Goal: Task Accomplishment & Management: Complete application form

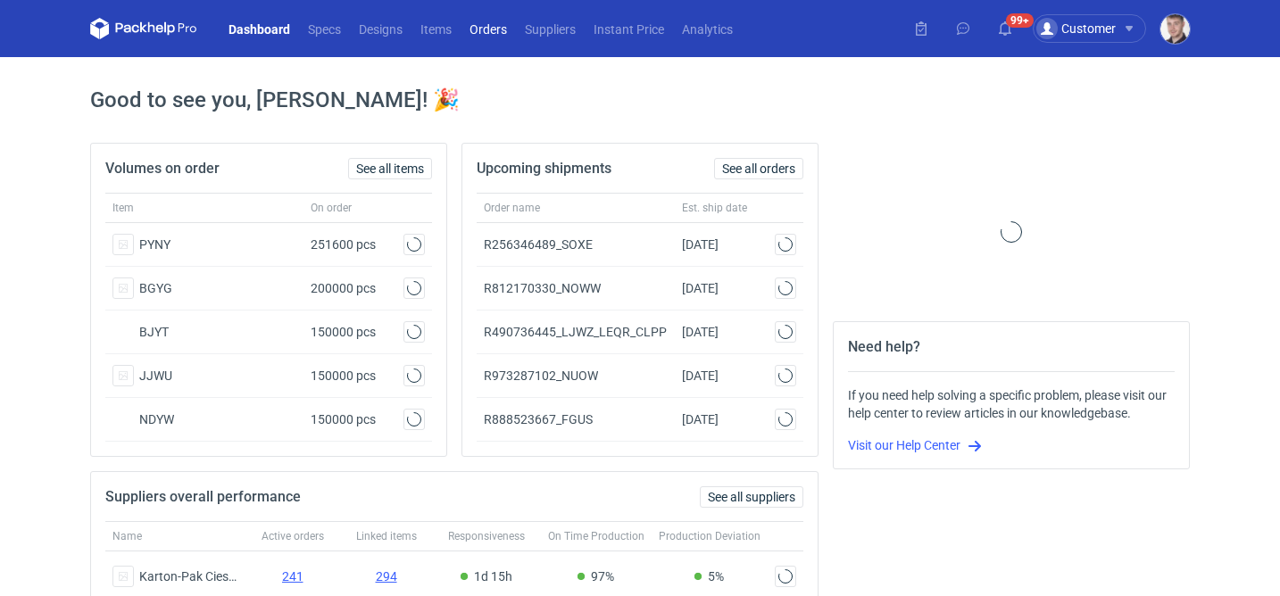
click at [488, 32] on link "Orders" at bounding box center [488, 28] width 55 height 21
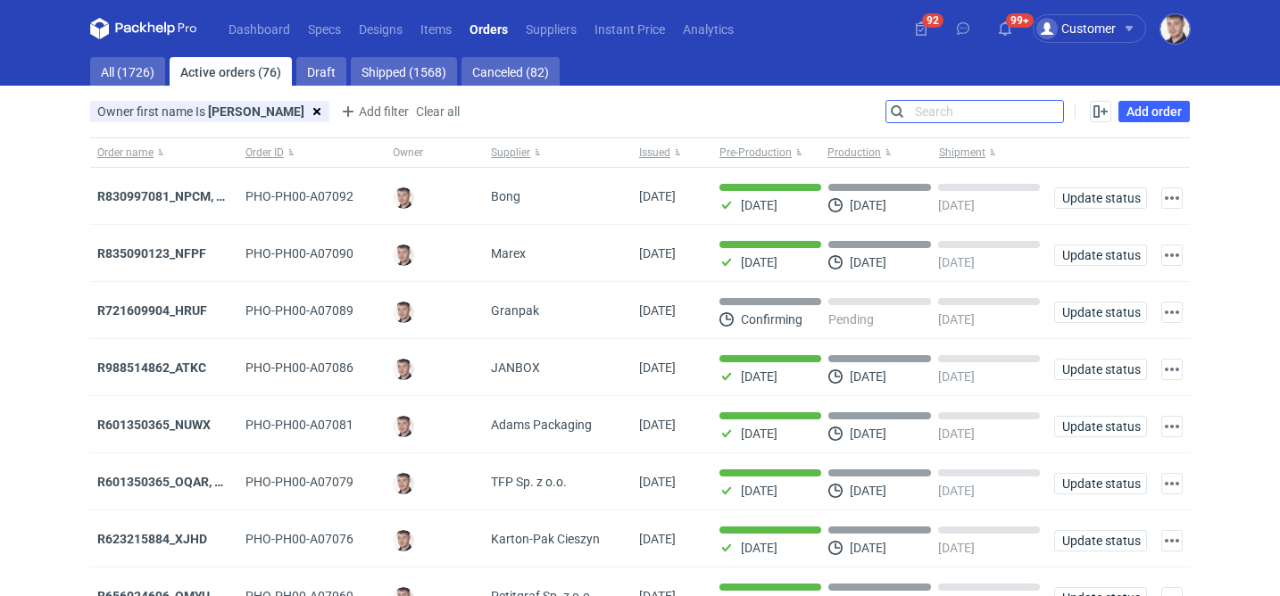
click at [1044, 112] on input "Search" at bounding box center [975, 111] width 177 height 21
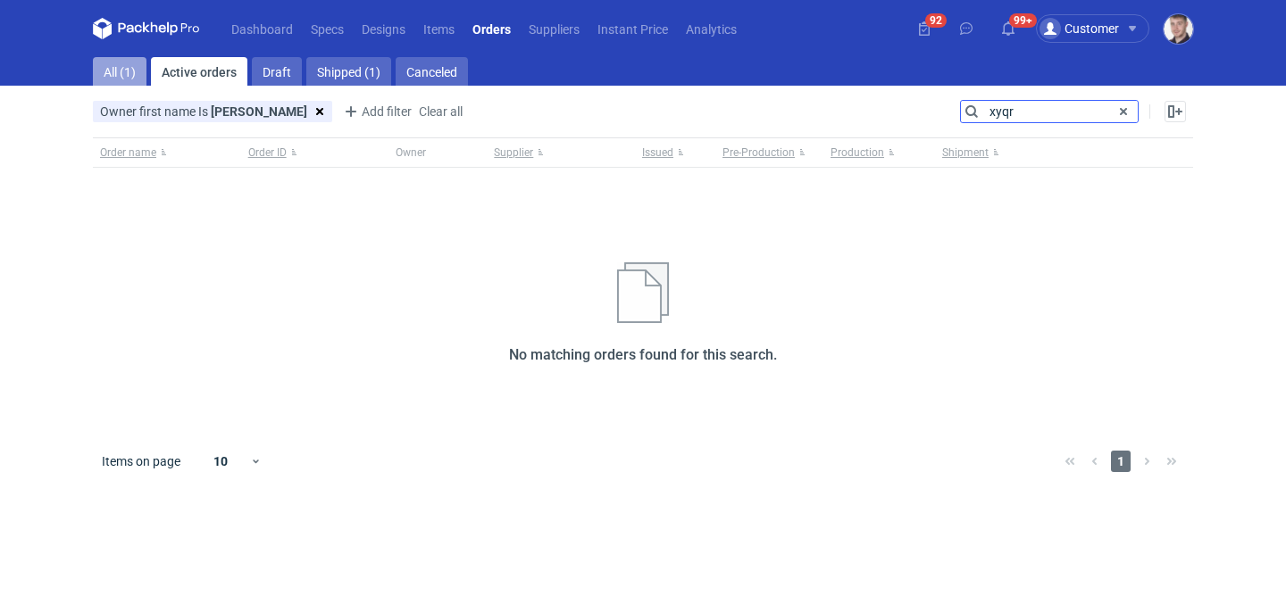
type input "xyqr"
click at [129, 77] on link "All (1)" at bounding box center [120, 71] width 54 height 29
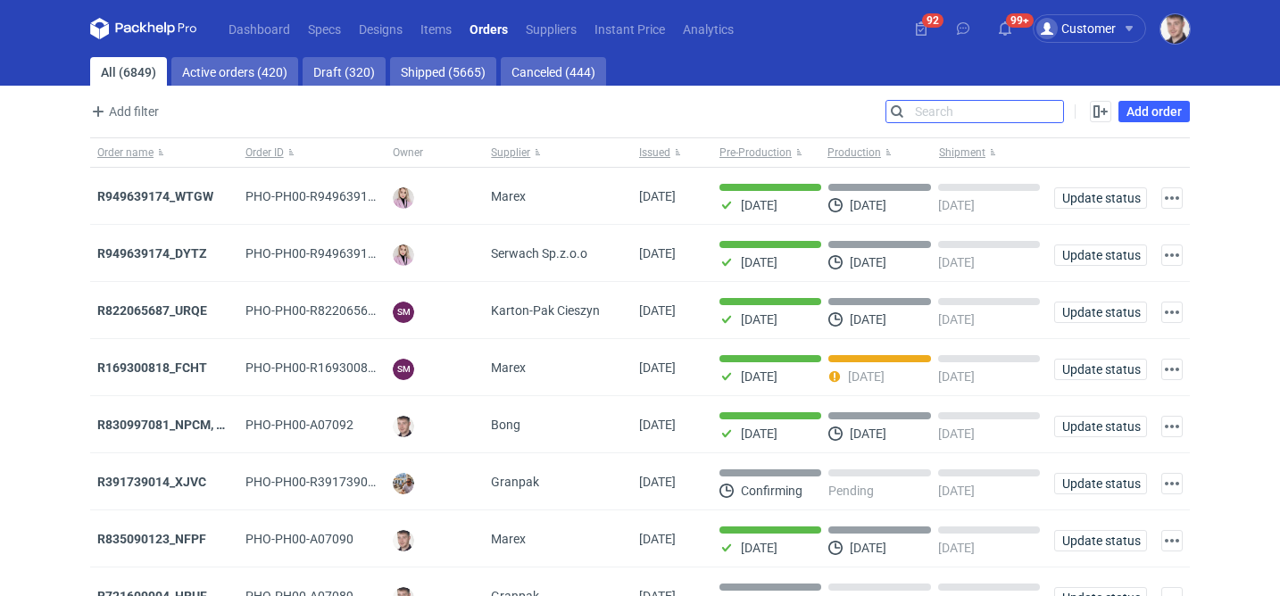
click at [938, 101] on input "Search" at bounding box center [975, 111] width 177 height 21
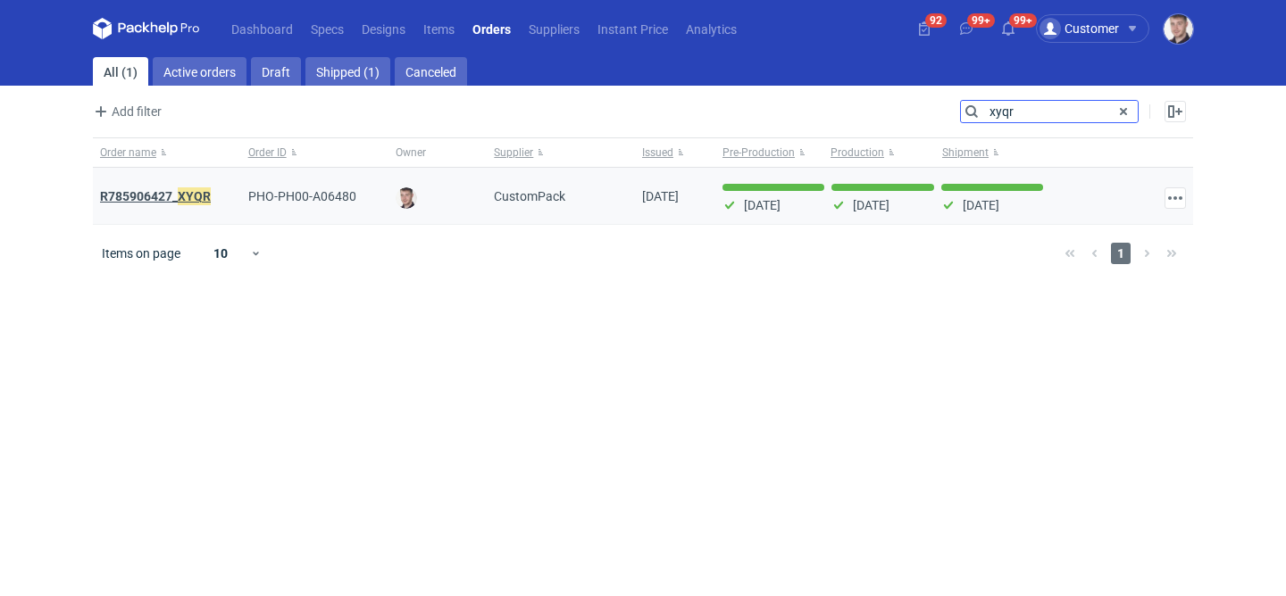
type input "xyqr"
click at [196, 195] on em "XYQR" at bounding box center [194, 197] width 33 height 20
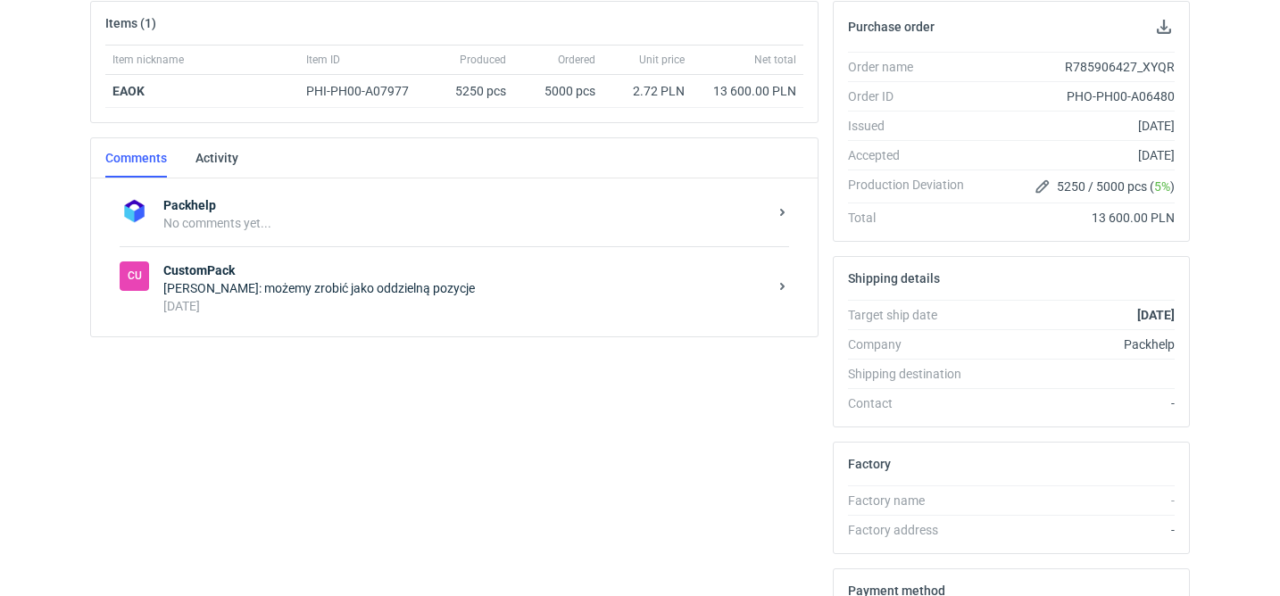
click at [445, 291] on div "[PERSON_NAME]: możemy zrobić jako oddzielną pozycje" at bounding box center [465, 288] width 604 height 18
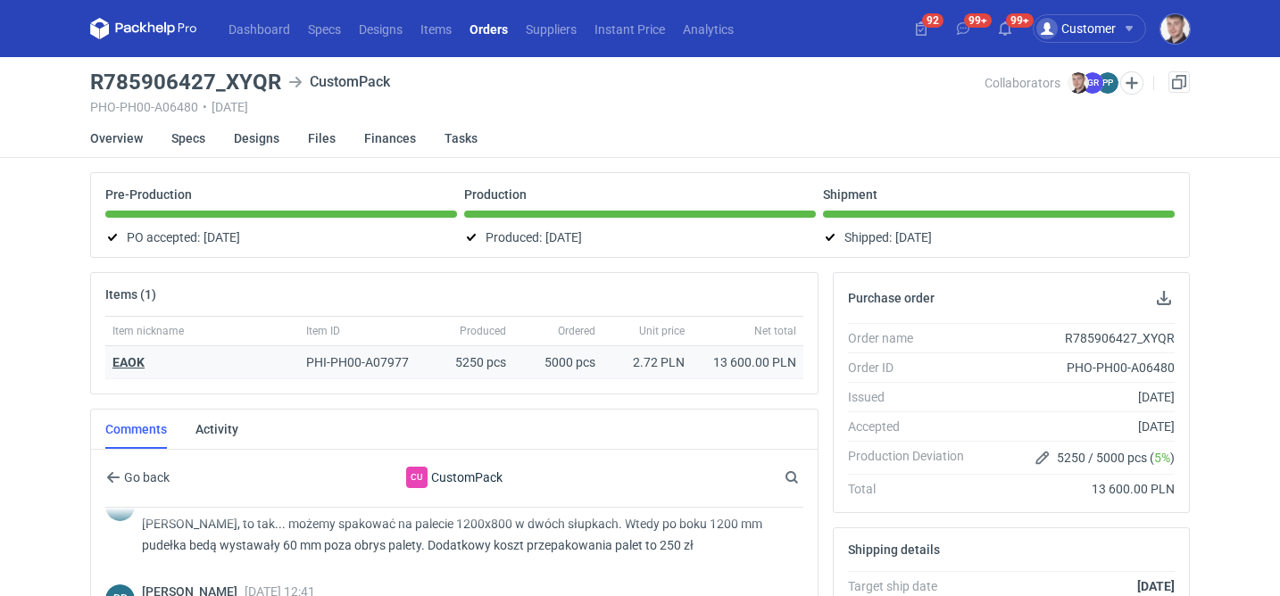
click at [133, 358] on strong "EAOK" at bounding box center [128, 362] width 32 height 14
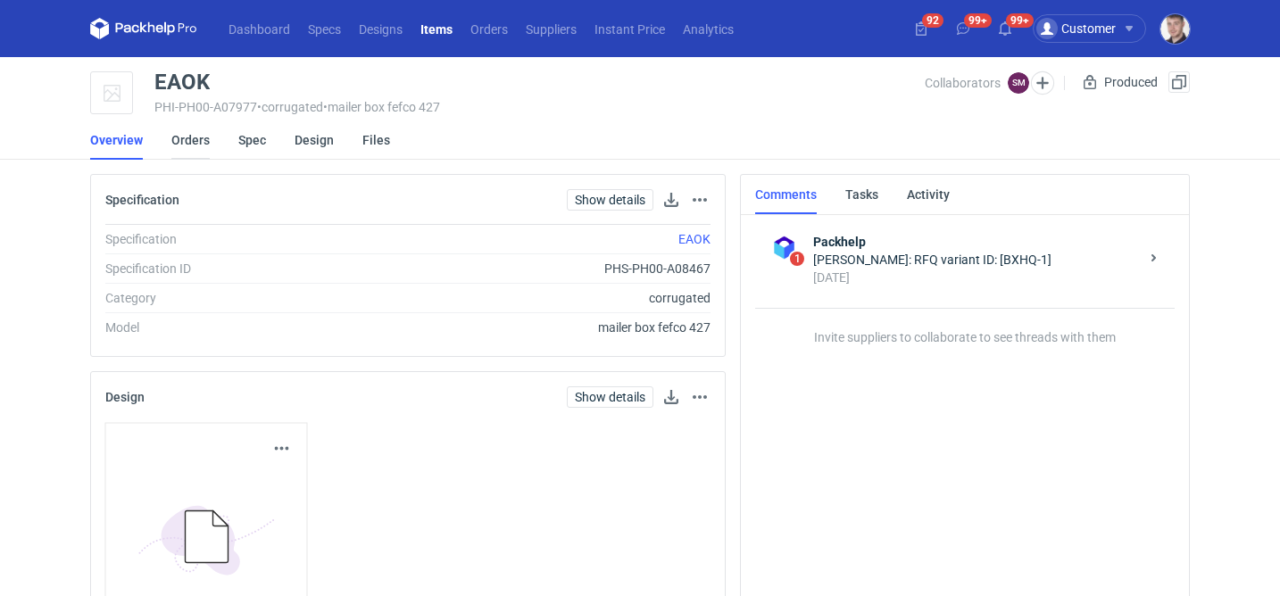
click at [188, 137] on link "Orders" at bounding box center [190, 140] width 38 height 39
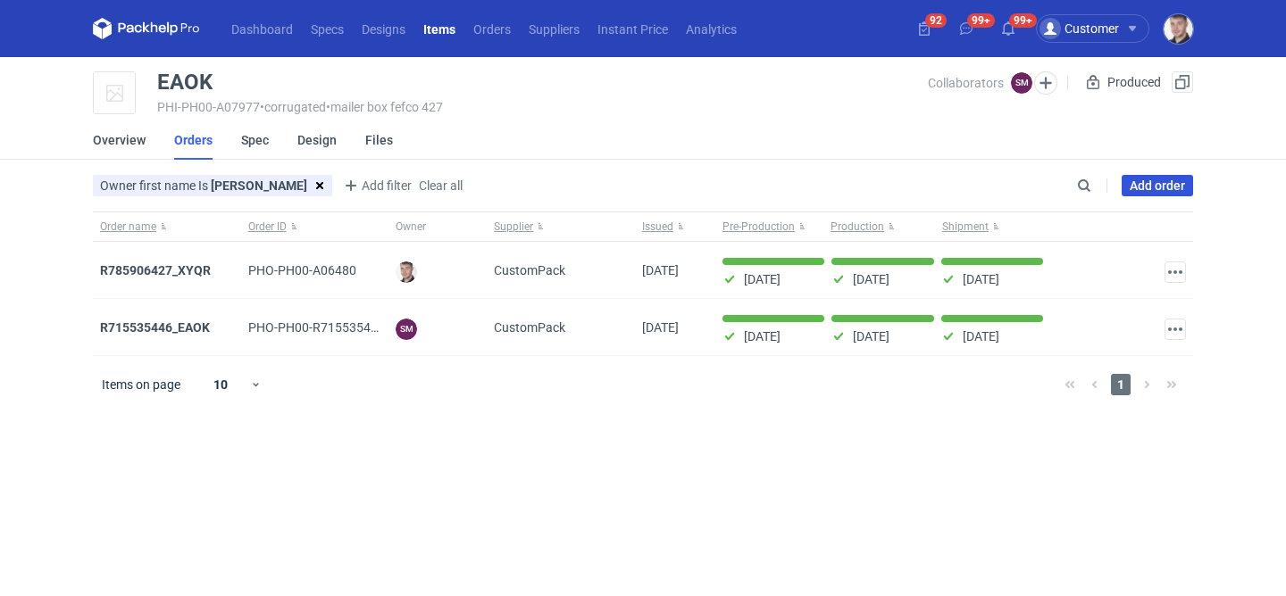
click at [1153, 187] on link "Add order" at bounding box center [1156, 185] width 71 height 21
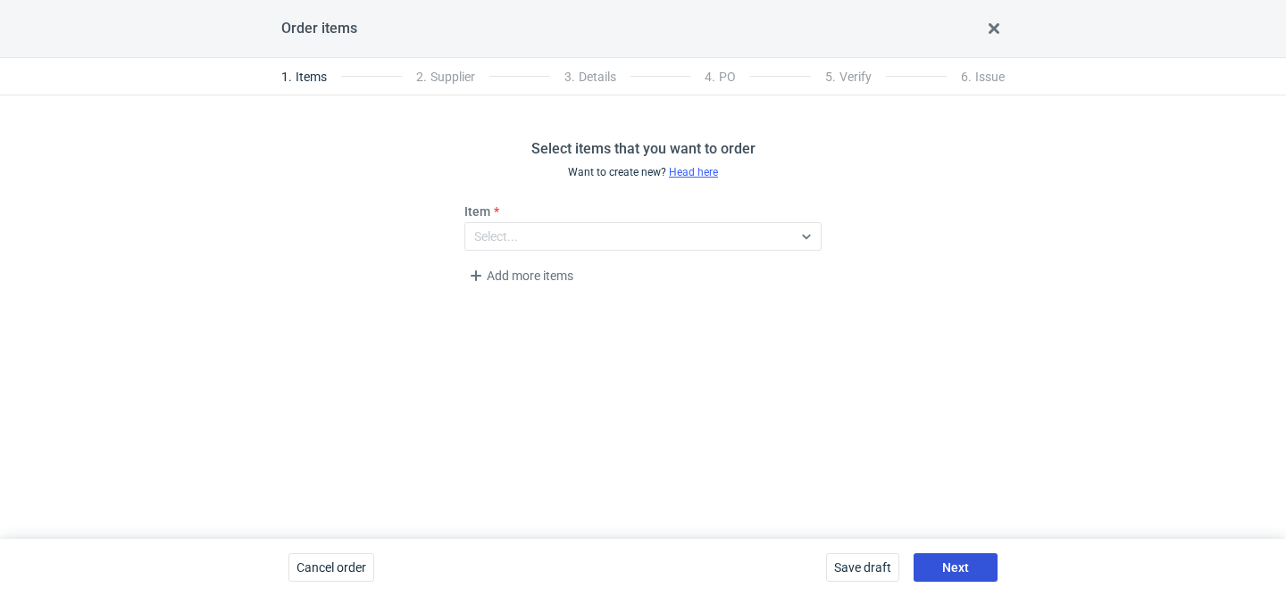
click at [979, 556] on button "Next" at bounding box center [955, 568] width 84 height 29
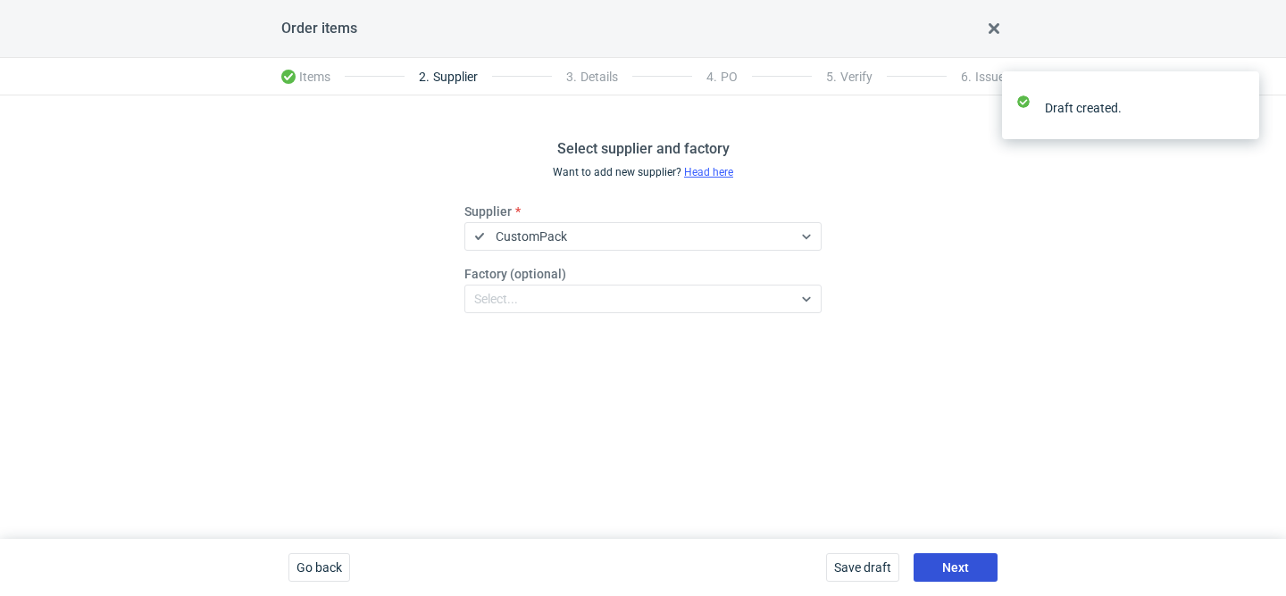
click at [977, 562] on button "Next" at bounding box center [955, 568] width 84 height 29
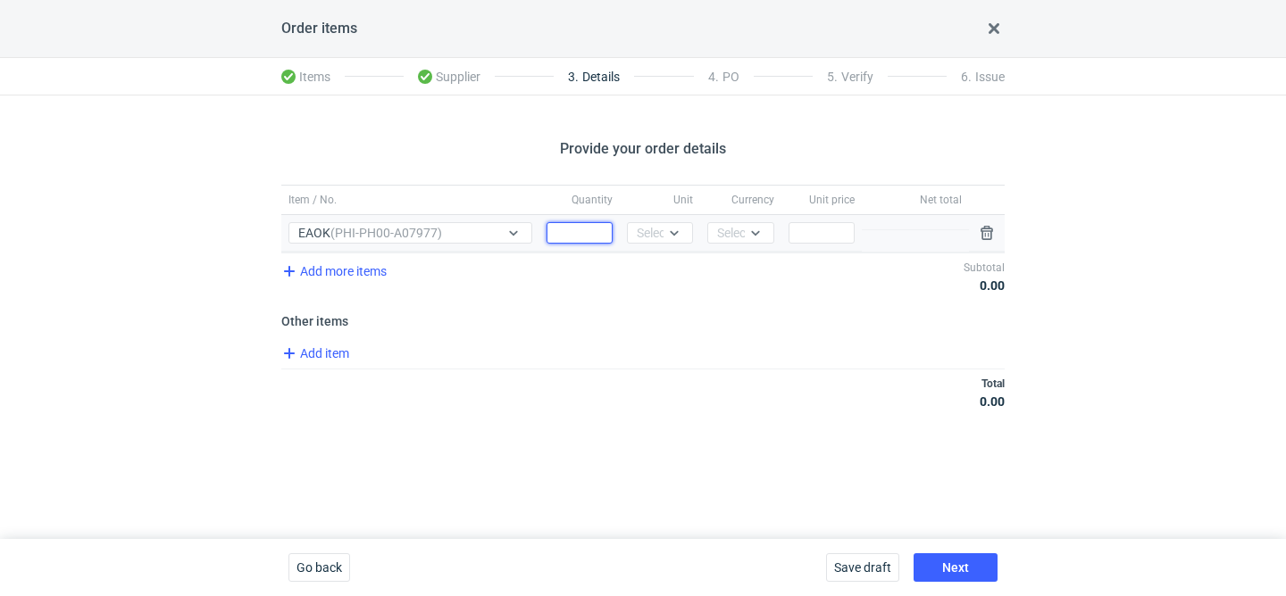
click at [576, 240] on input "Quantity" at bounding box center [579, 232] width 66 height 21
type input "5250"
click at [661, 238] on div "Select..." at bounding box center [659, 233] width 44 height 18
click at [656, 264] on span "pcs" at bounding box center [651, 271] width 20 height 18
click at [717, 234] on div "Select..." at bounding box center [739, 233] width 44 height 18
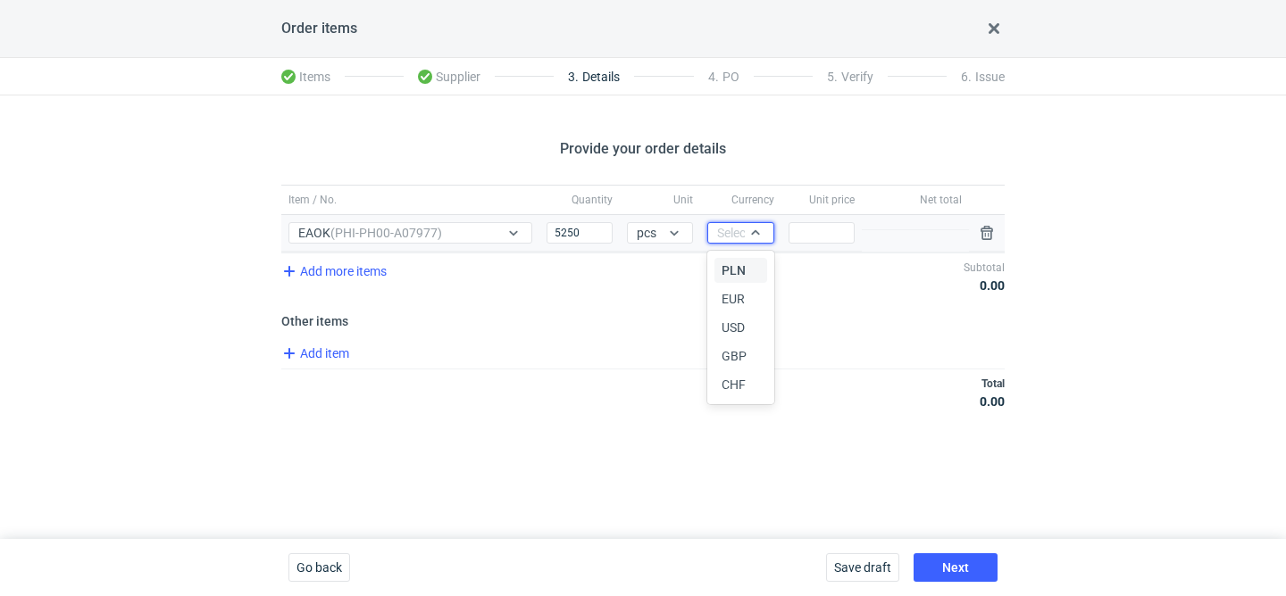
click at [717, 268] on div "PLN" at bounding box center [740, 270] width 52 height 25
click at [796, 222] on input "Price" at bounding box center [821, 232] width 66 height 21
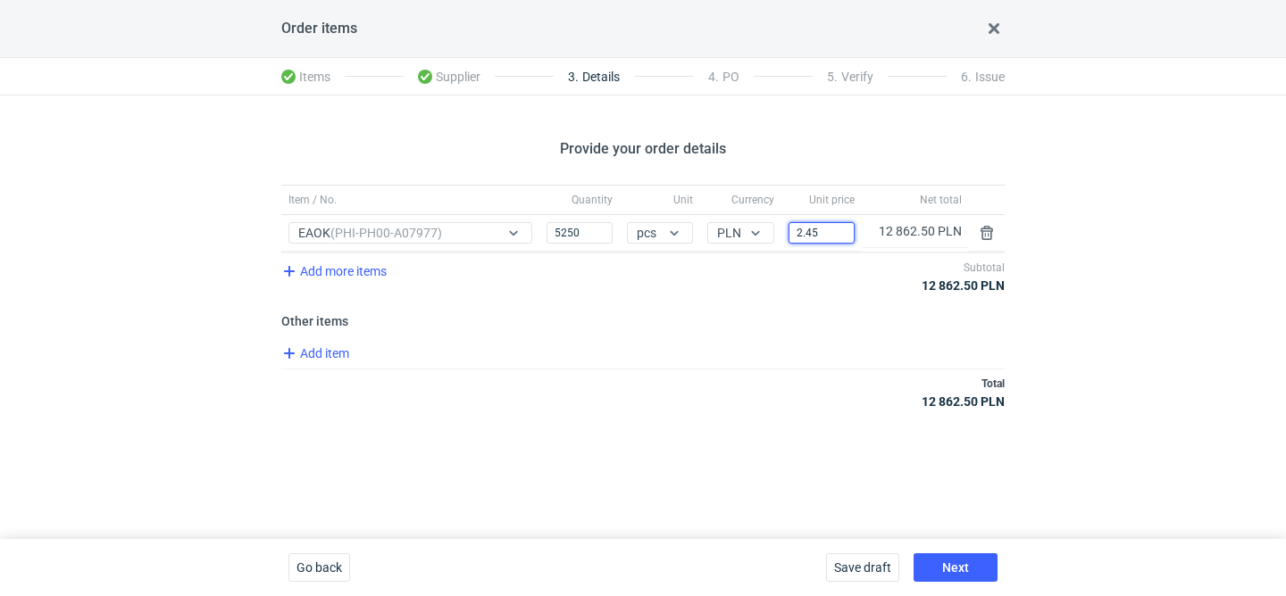
type input "2.45"
click at [966, 563] on span "Next" at bounding box center [955, 568] width 27 height 12
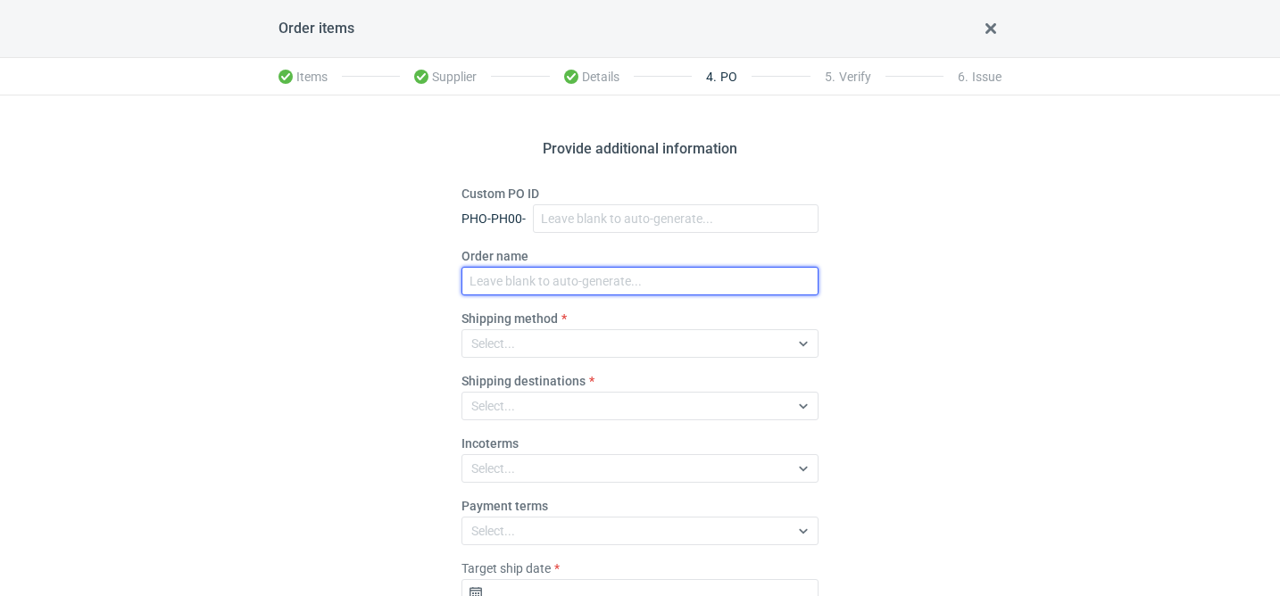
click at [545, 282] on input "Order name" at bounding box center [640, 281] width 357 height 29
paste input "R143962878"
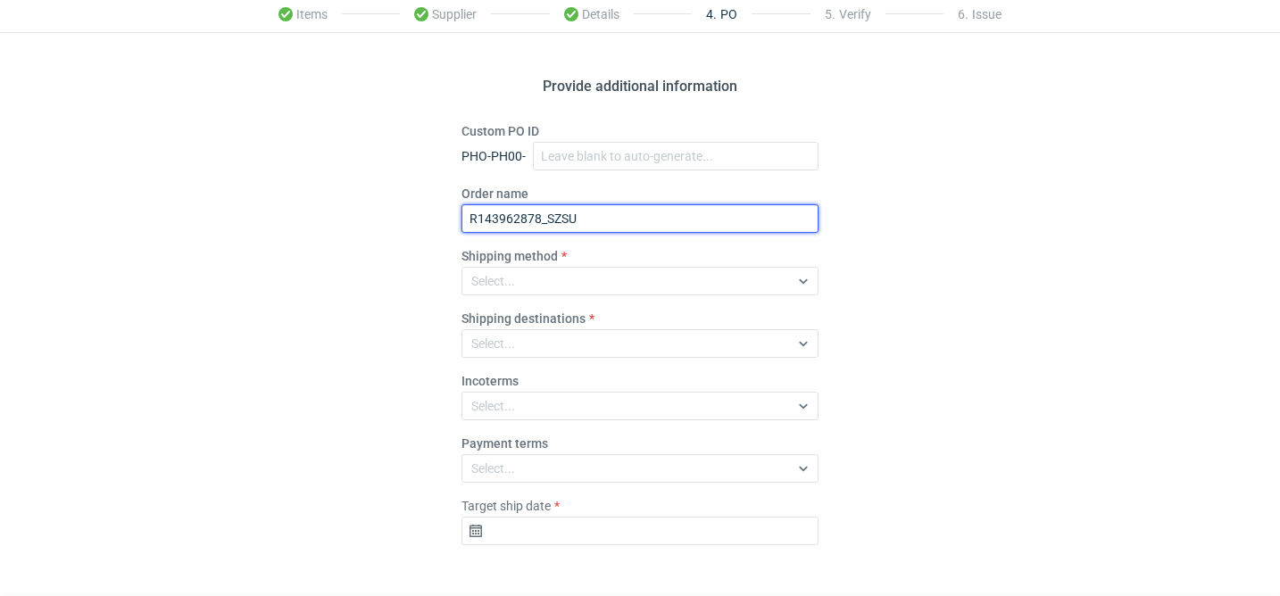
scroll to position [126, 0]
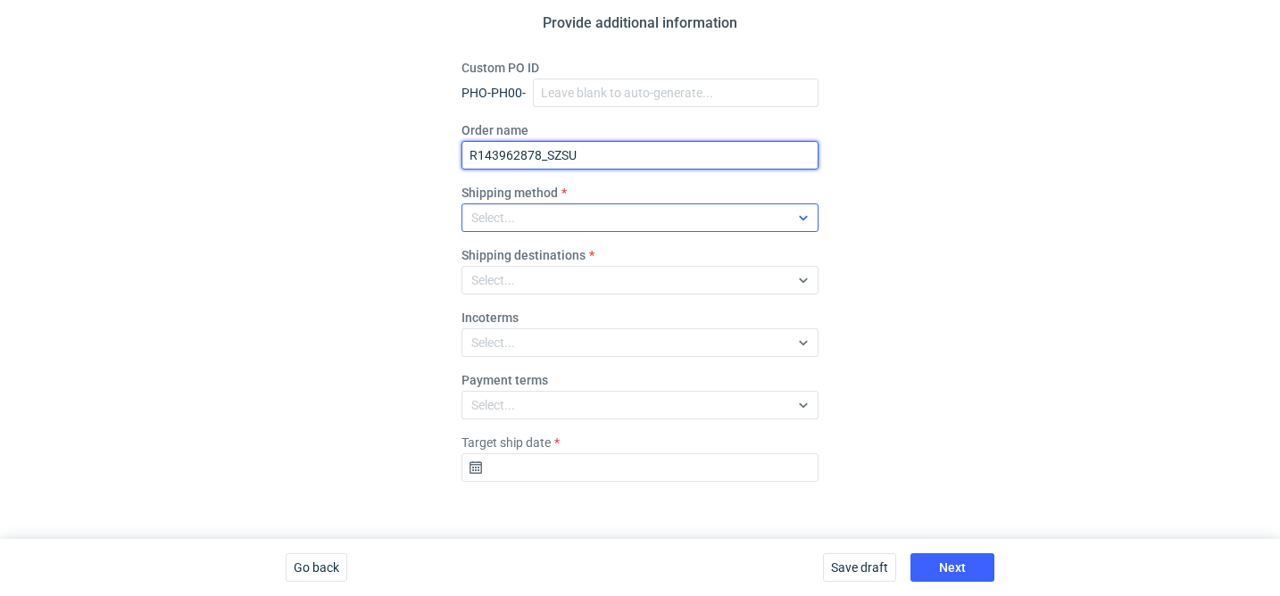
type input "R143962878_SZSU"
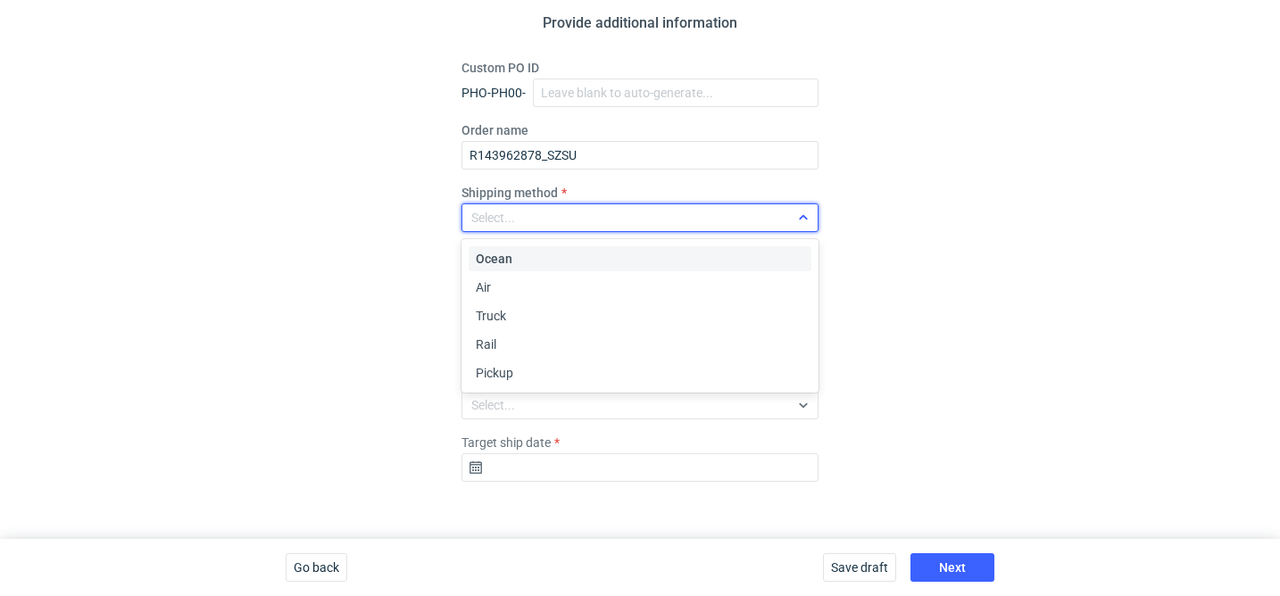
click at [620, 224] on div "Select..." at bounding box center [625, 217] width 327 height 25
click at [554, 371] on div "Pickup" at bounding box center [640, 373] width 329 height 18
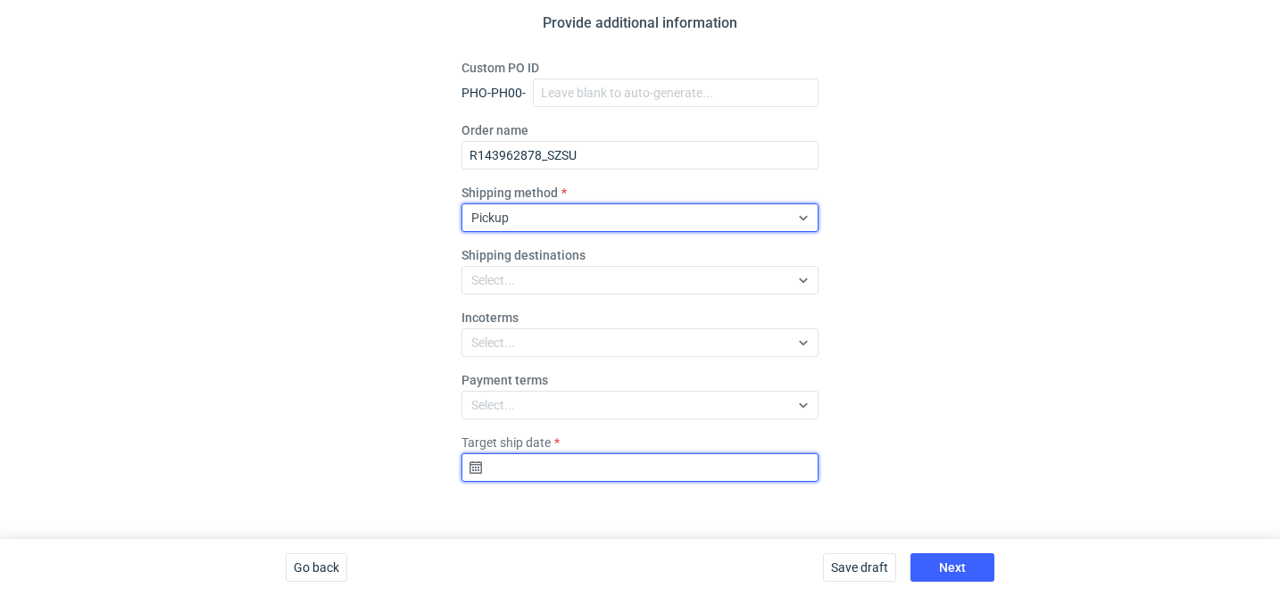
click at [656, 456] on input "Target ship date" at bounding box center [640, 468] width 357 height 29
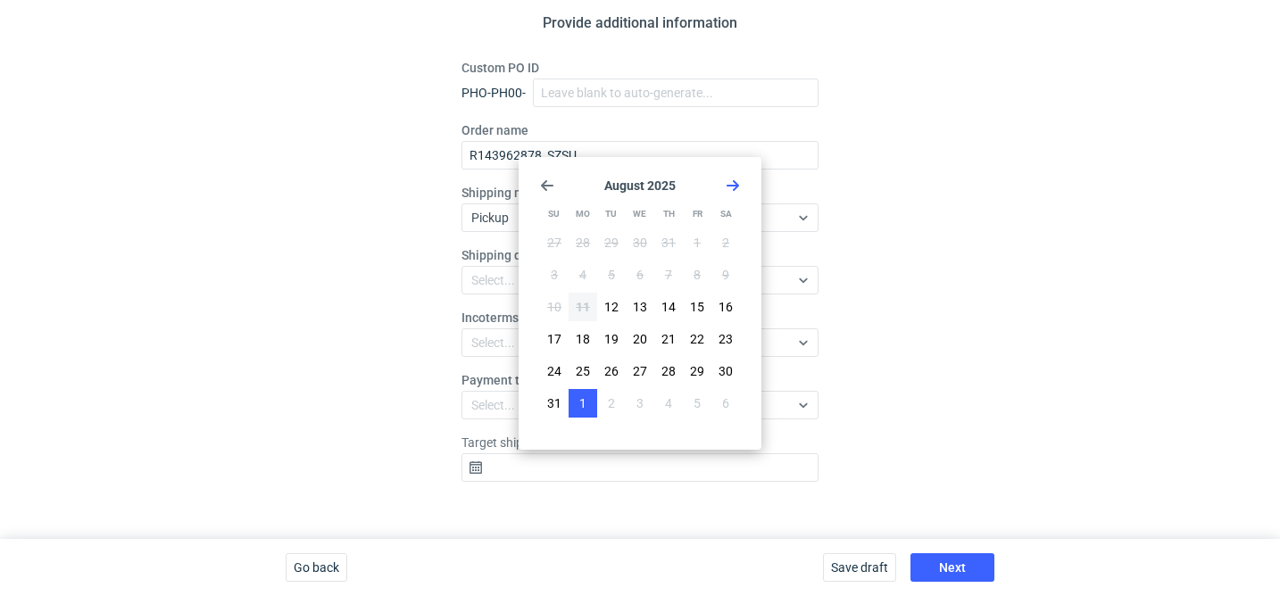
click at [586, 407] on span "1" at bounding box center [582, 404] width 7 height 18
type input "[DATE]"
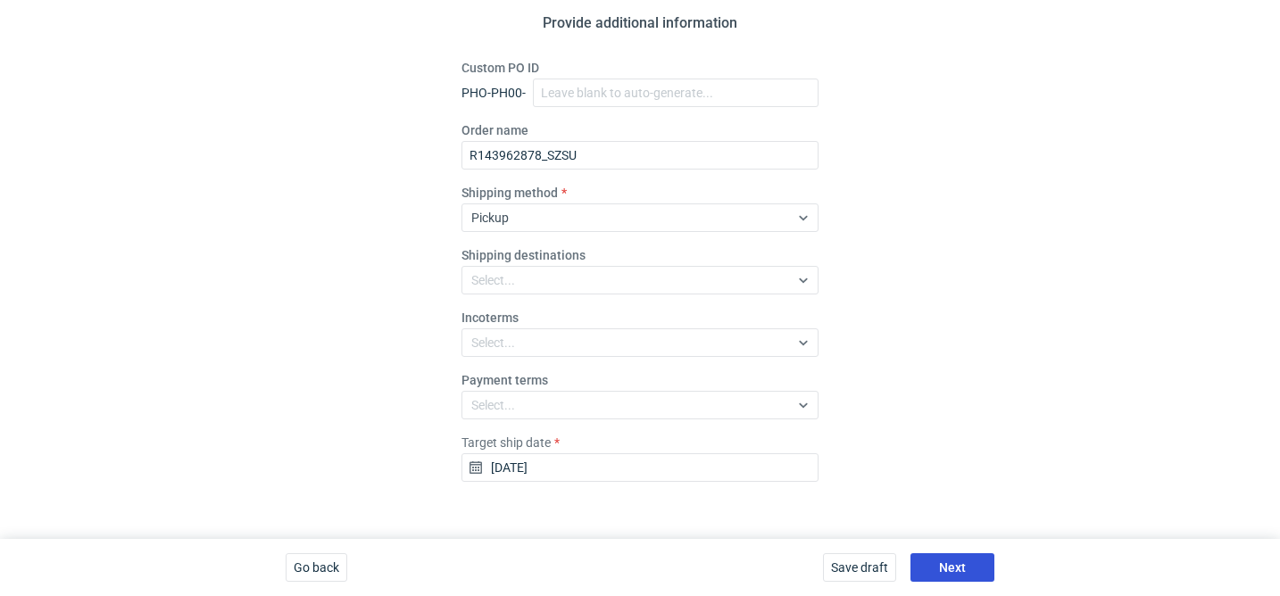
click at [968, 558] on button "Next" at bounding box center [953, 568] width 84 height 29
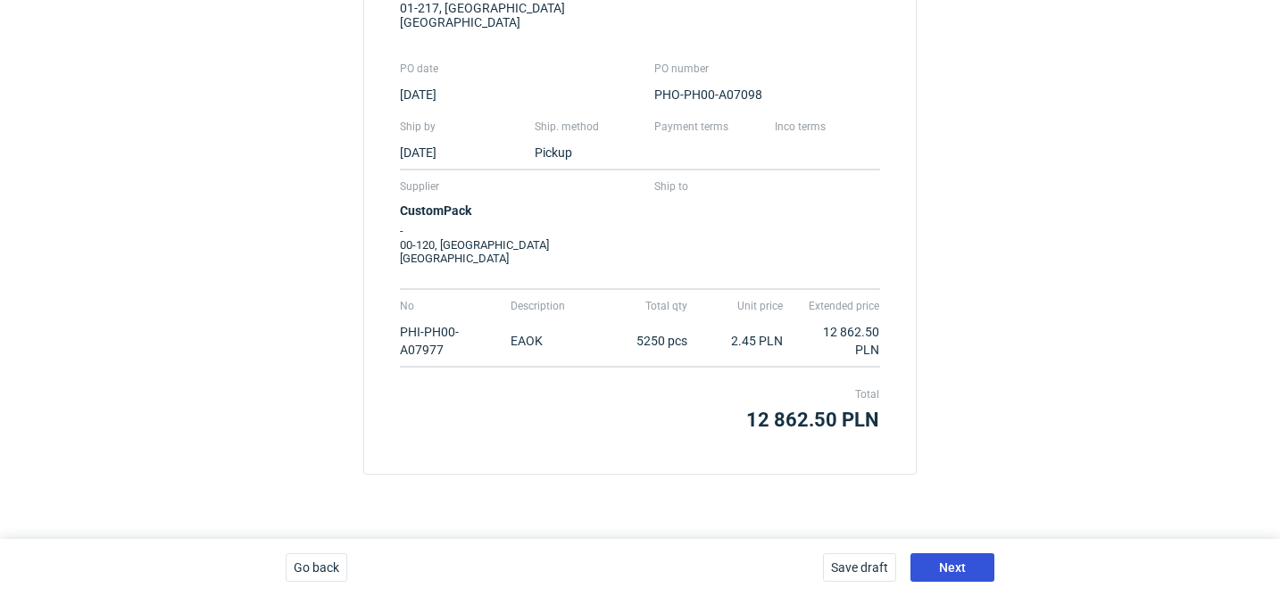
click at [968, 558] on button "Next" at bounding box center [953, 568] width 84 height 29
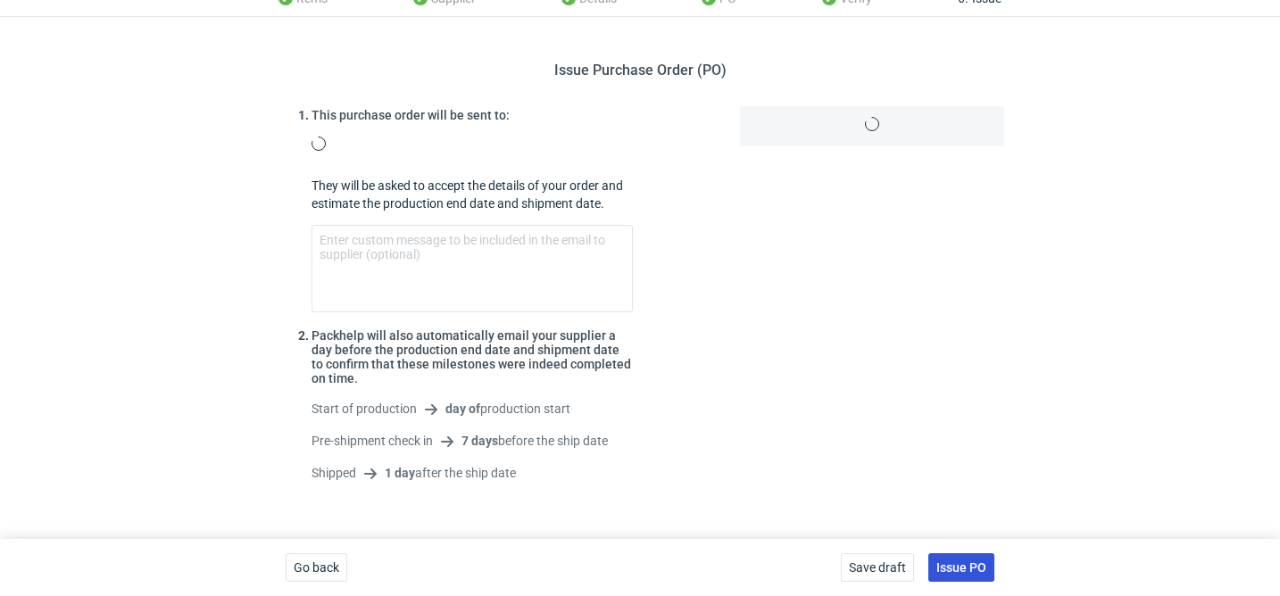
scroll to position [110, 0]
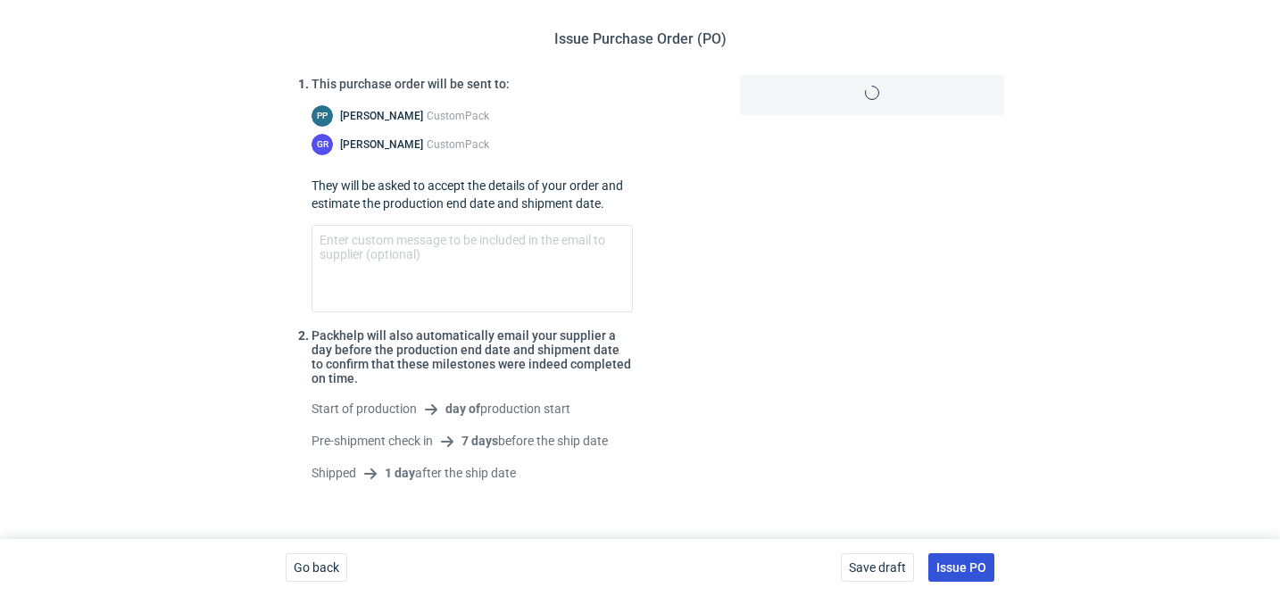
click at [968, 558] on button "Issue PO" at bounding box center [961, 568] width 66 height 29
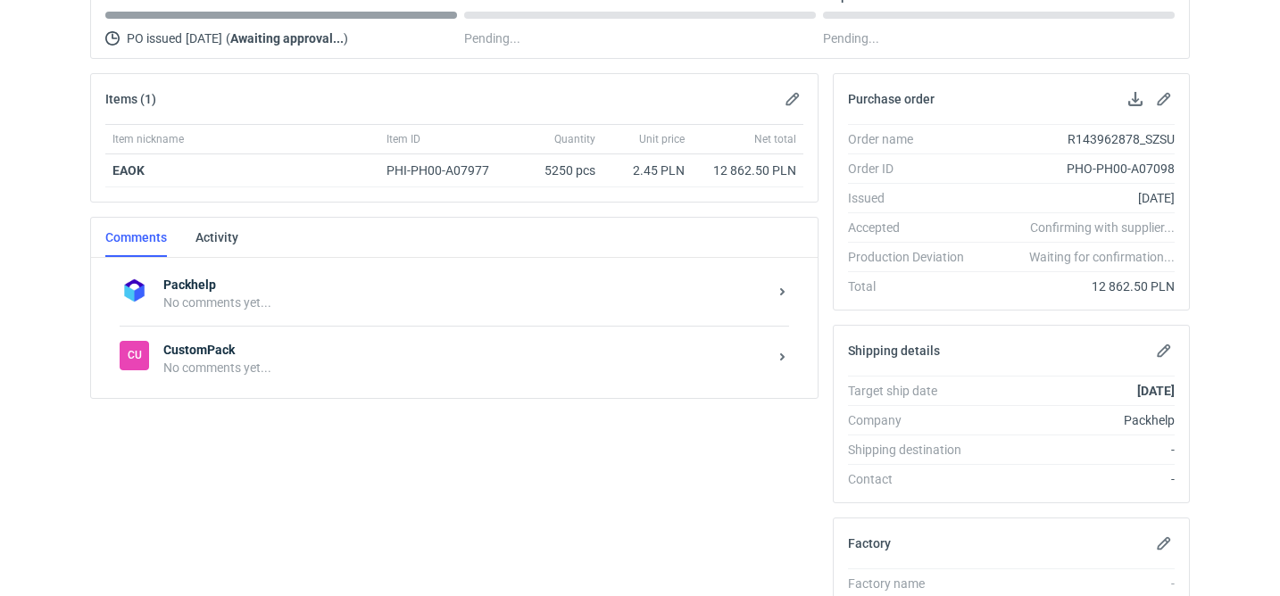
scroll to position [262, 0]
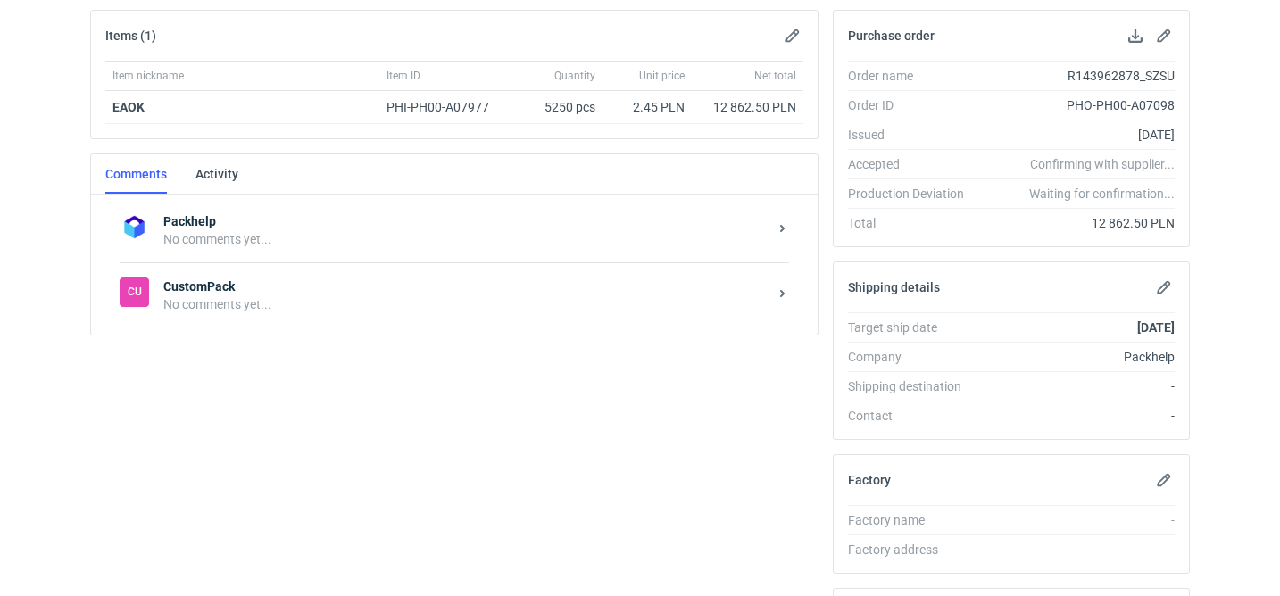
click at [272, 311] on div "No comments yet..." at bounding box center [465, 305] width 604 height 18
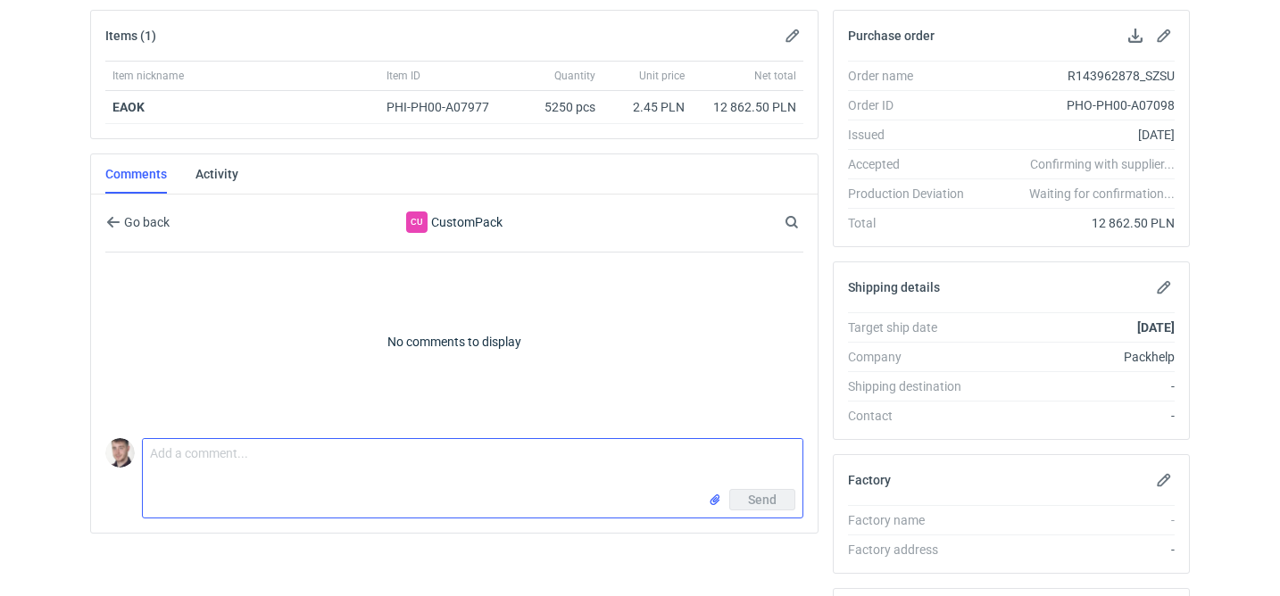
click at [214, 468] on textarea "Comment message" at bounding box center [473, 464] width 660 height 50
paste textarea "CAZG - 1"
type textarea "wycena CAZG - 1"
